Goal: Check status: Check status

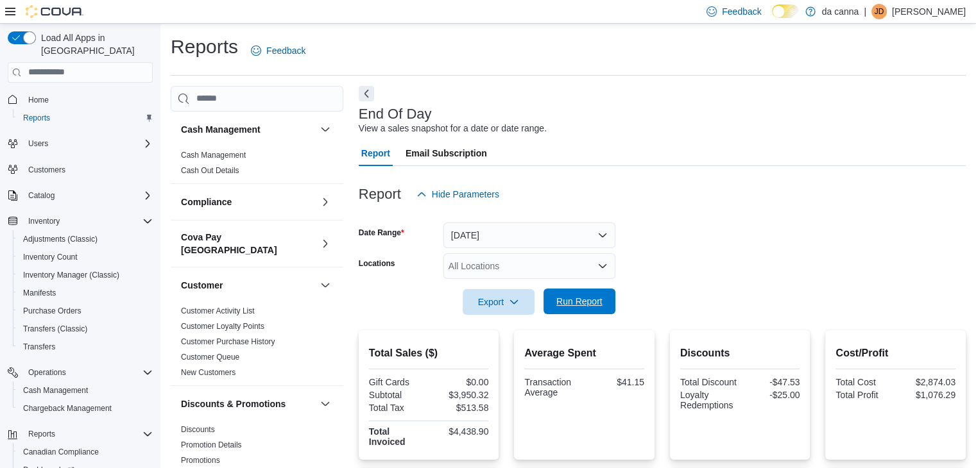
click at [598, 303] on span "Run Report" at bounding box center [579, 301] width 46 height 13
click at [547, 241] on button "[DATE]" at bounding box center [529, 236] width 172 height 26
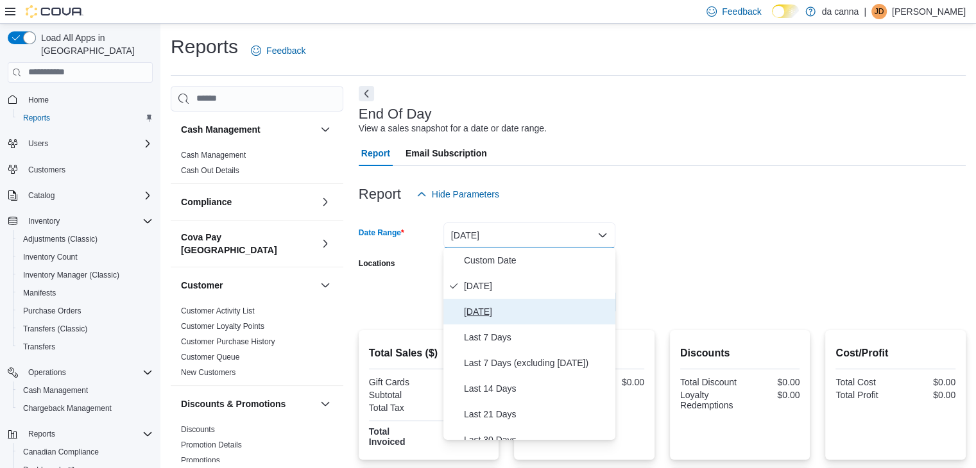
click at [502, 311] on span "[DATE]" at bounding box center [537, 311] width 146 height 15
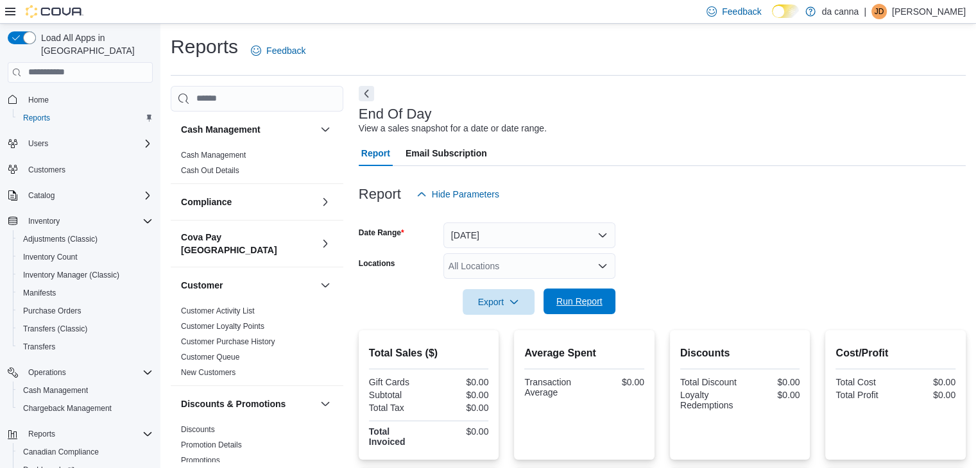
click at [581, 296] on span "Run Report" at bounding box center [579, 301] width 46 height 13
drag, startPoint x: 560, startPoint y: 218, endPoint x: 555, endPoint y: 234, distance: 16.8
click at [559, 218] on div at bounding box center [662, 214] width 607 height 15
click at [547, 247] on button "[DATE]" at bounding box center [529, 236] width 172 height 26
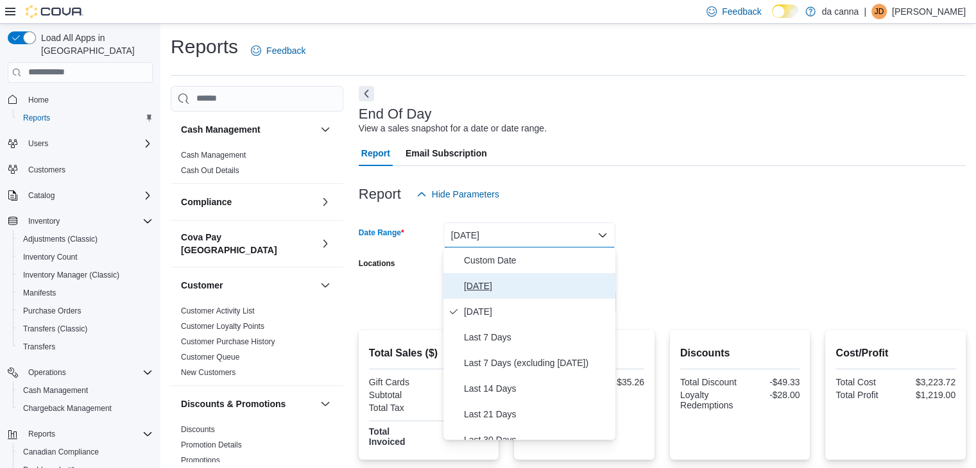
click at [489, 287] on span "[DATE]" at bounding box center [537, 285] width 146 height 15
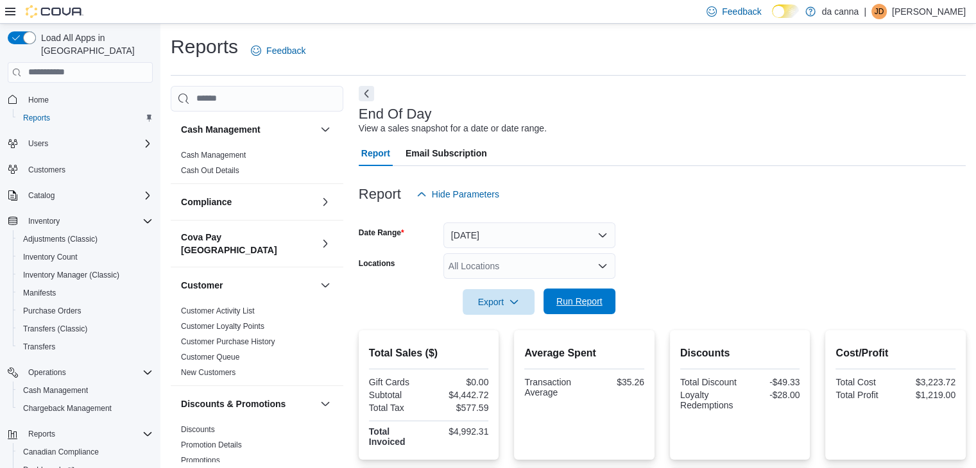
click at [577, 309] on span "Run Report" at bounding box center [579, 302] width 56 height 26
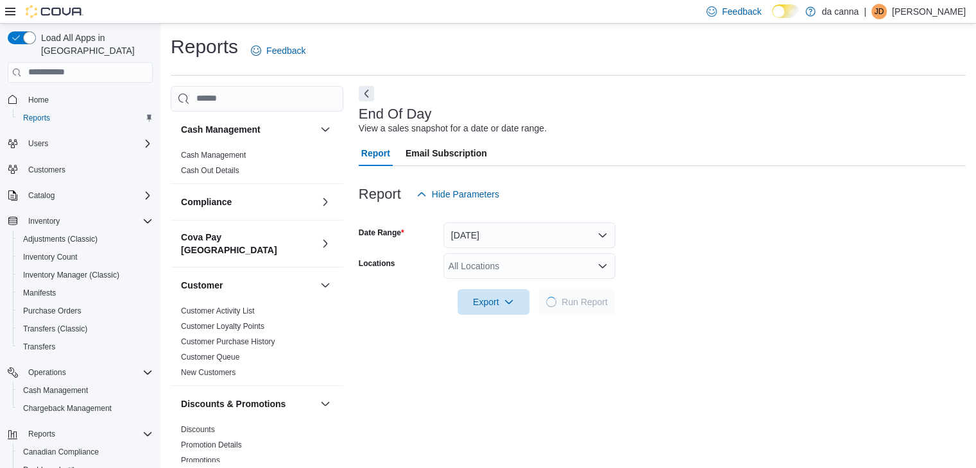
scroll to position [4, 0]
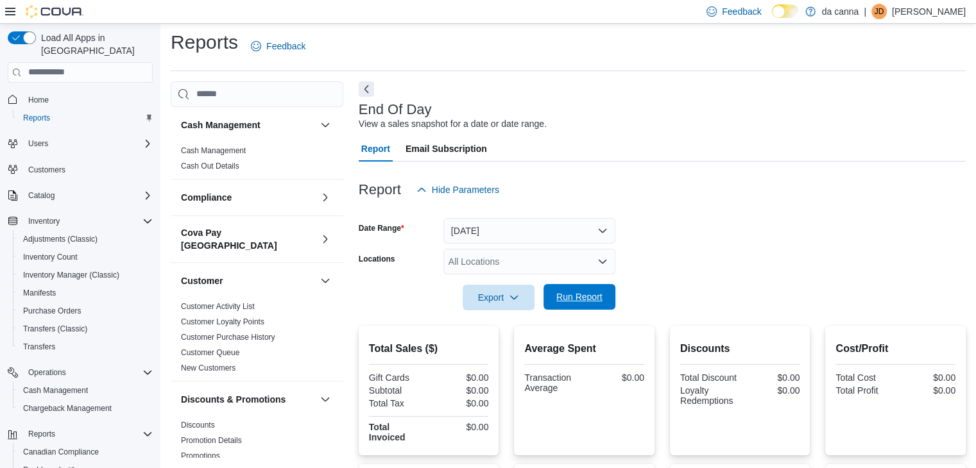
click at [580, 301] on span "Run Report" at bounding box center [579, 297] width 46 height 13
click at [586, 302] on span "Run Report" at bounding box center [579, 297] width 46 height 13
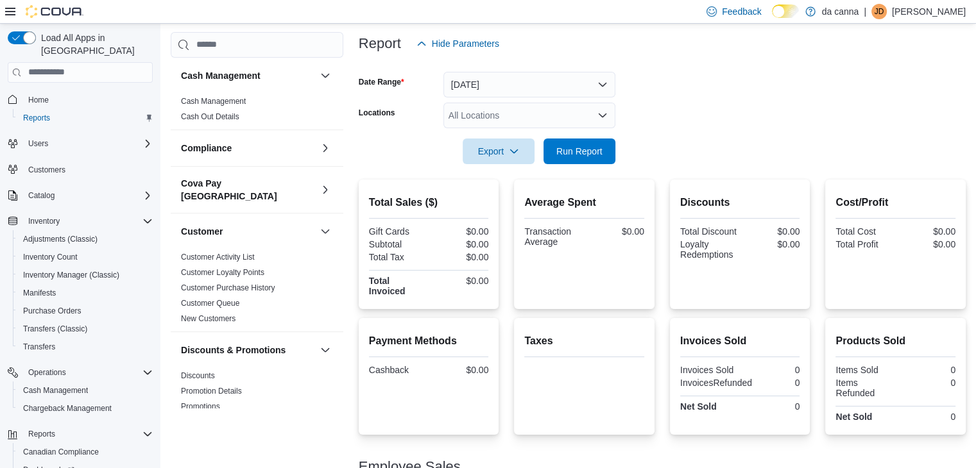
scroll to position [0, 0]
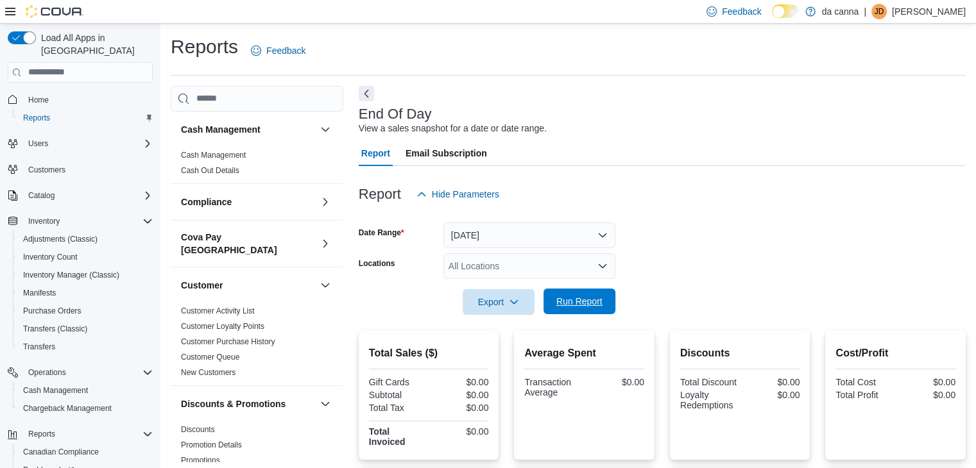
click at [598, 291] on span "Run Report" at bounding box center [579, 302] width 56 height 26
click at [592, 299] on span "Run Report" at bounding box center [579, 301] width 46 height 13
click at [597, 305] on span "Run Report" at bounding box center [579, 301] width 46 height 13
